Goal: Task Accomplishment & Management: Complete application form

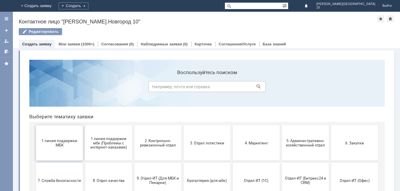
click at [62, 145] on span "1 линия поддержки МБК" at bounding box center [59, 143] width 43 height 9
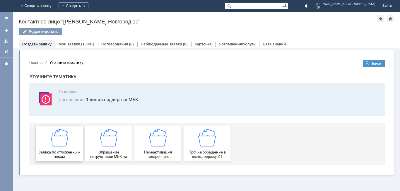
click at [73, 150] on span "Заявка по отложенным чекам" at bounding box center [59, 154] width 43 height 9
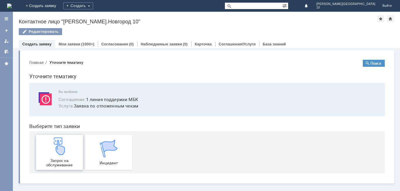
click at [65, 156] on div "Запрос на обслуживание" at bounding box center [59, 152] width 43 height 30
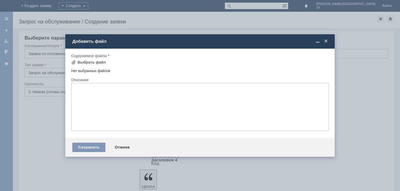
click at [327, 39] on span at bounding box center [326, 41] width 6 height 5
